Goal: Information Seeking & Learning: Learn about a topic

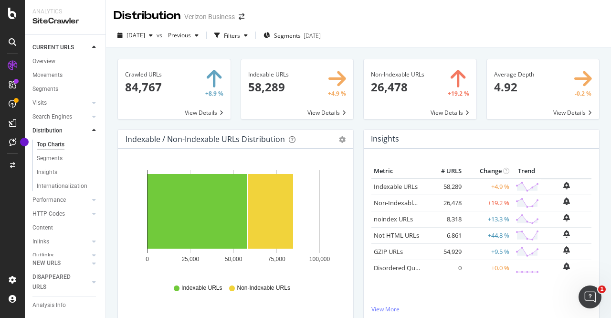
scroll to position [641, 0]
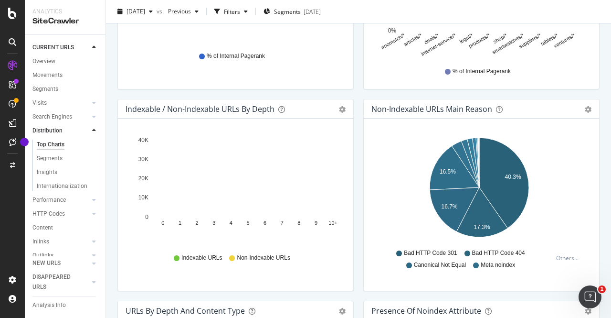
scroll to position [434, 0]
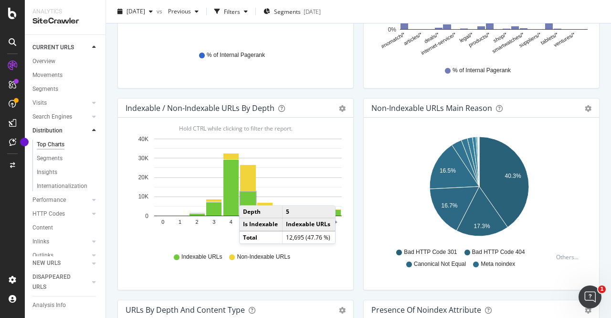
click at [249, 194] on rect "A chart." at bounding box center [248, 203] width 16 height 24
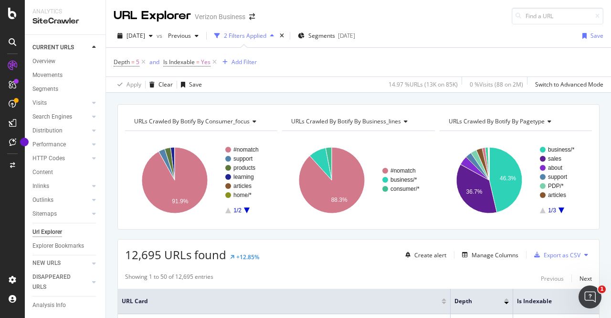
click at [362, 123] on span "URLs Crawled By Botify By business_lines" at bounding box center [346, 121] width 110 height 8
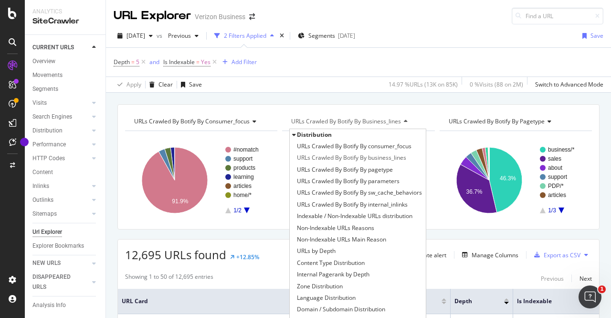
click at [401, 114] on div "URLs Crawled By Botify By business_lines" at bounding box center [357, 121] width 137 height 15
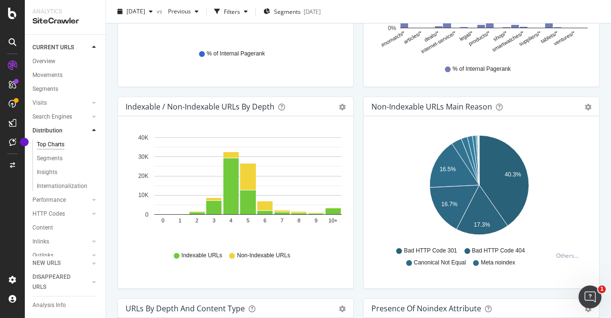
scroll to position [440, 0]
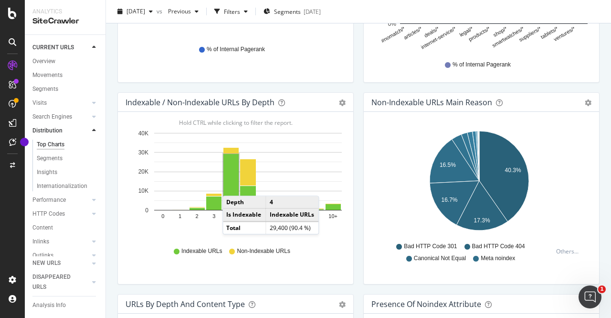
click at [232, 185] on rect "A chart." at bounding box center [230, 182] width 15 height 56
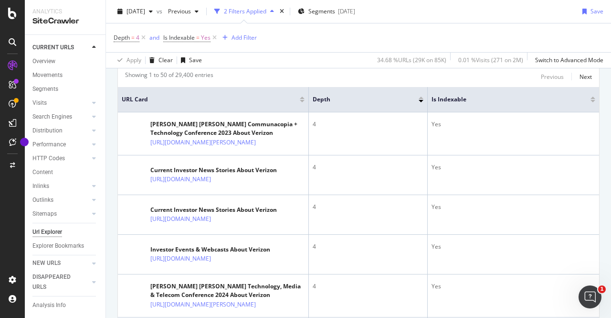
scroll to position [203, 0]
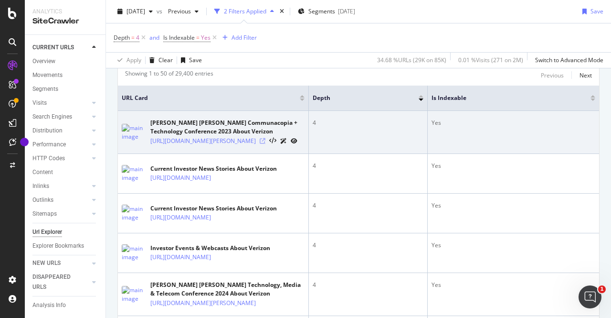
click at [265, 144] on icon at bounding box center [263, 141] width 6 height 6
